Goal: Find specific page/section: Find specific page/section

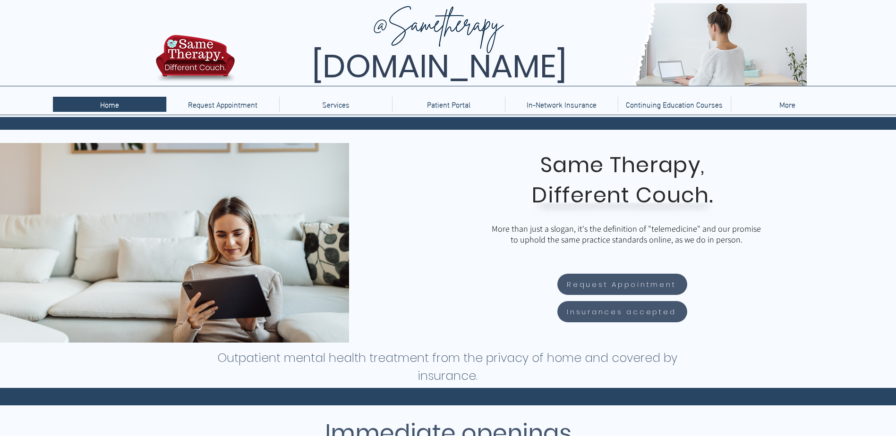
click at [784, 108] on p "More" at bounding box center [788, 104] width 26 height 15
click at [787, 105] on p "More" at bounding box center [788, 104] width 26 height 15
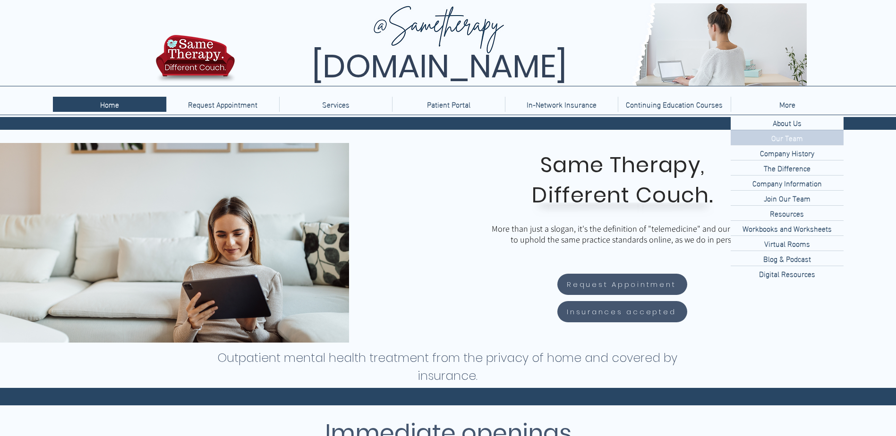
click at [791, 136] on p "Our Team" at bounding box center [787, 137] width 39 height 15
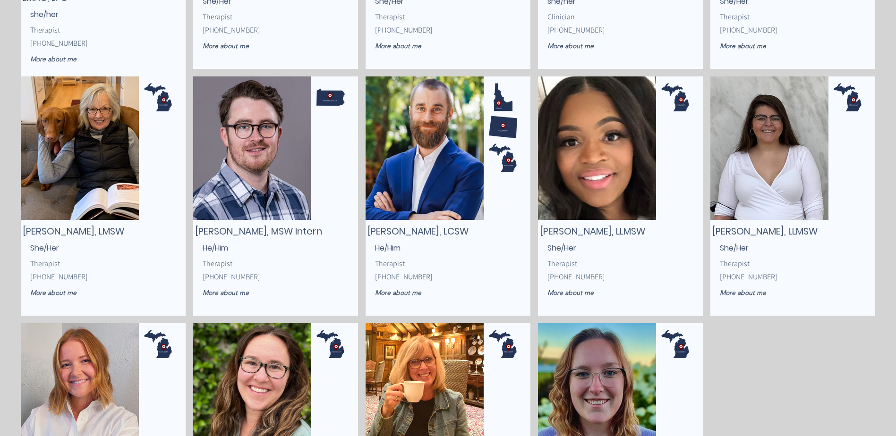
scroll to position [1086, 0]
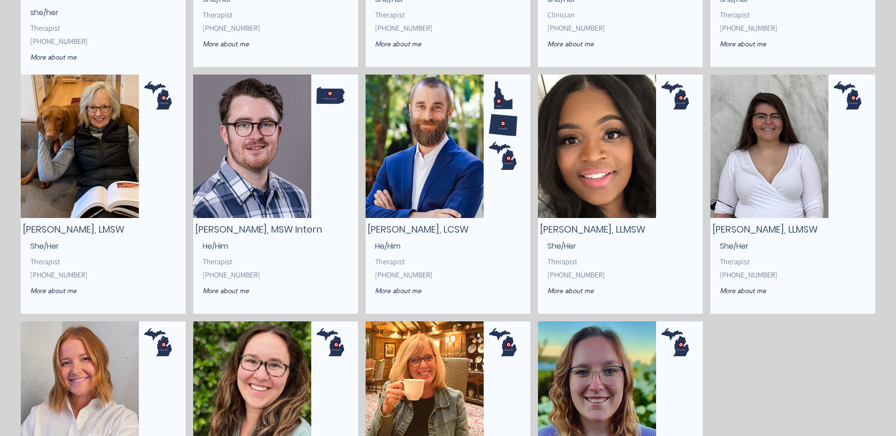
click at [774, 156] on img "main content" at bounding box center [769, 147] width 118 height 144
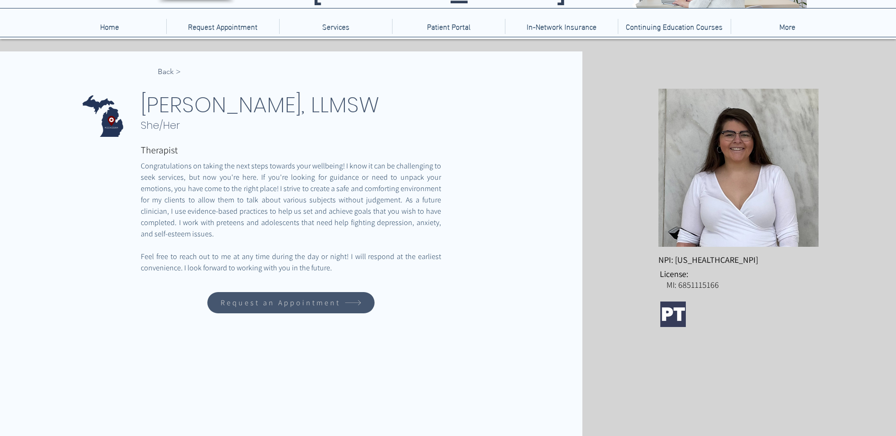
scroll to position [94, 0]
